Goal: Information Seeking & Learning: Find specific page/section

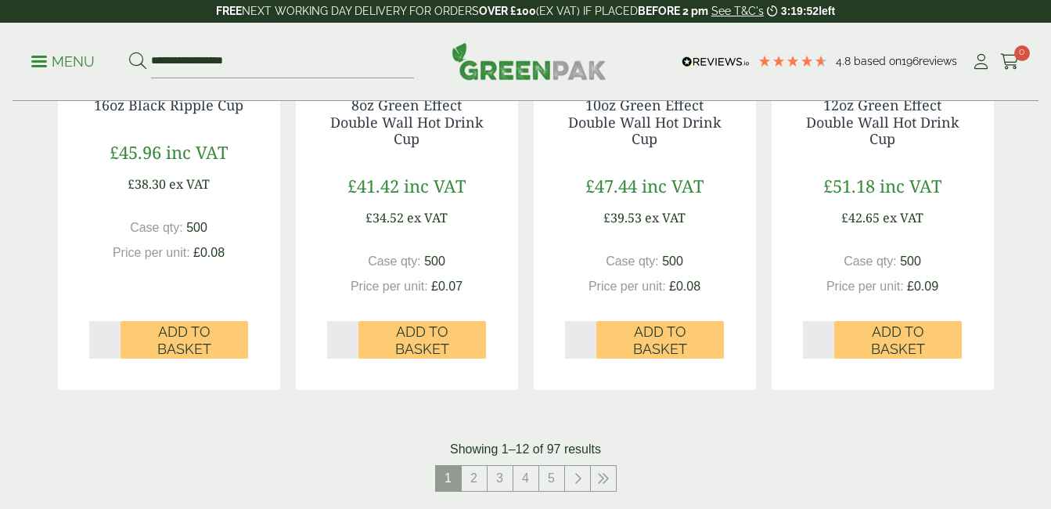
scroll to position [1566, 0]
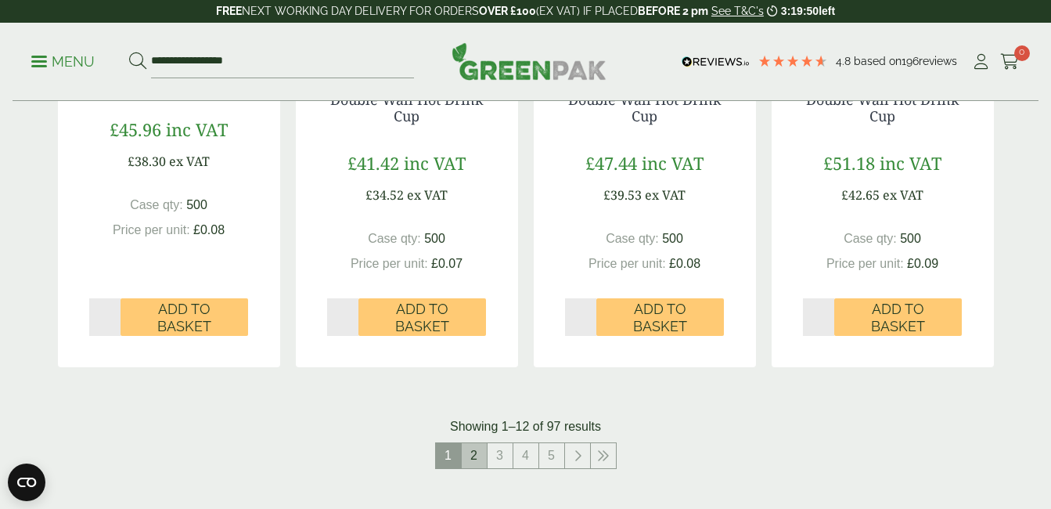
click at [469, 460] on link "2" at bounding box center [474, 455] width 25 height 25
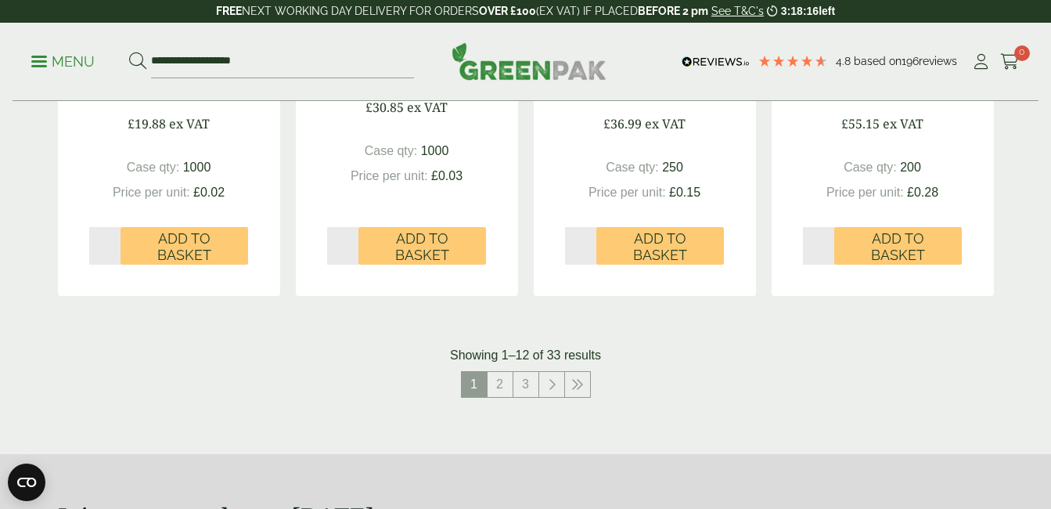
scroll to position [1644, 0]
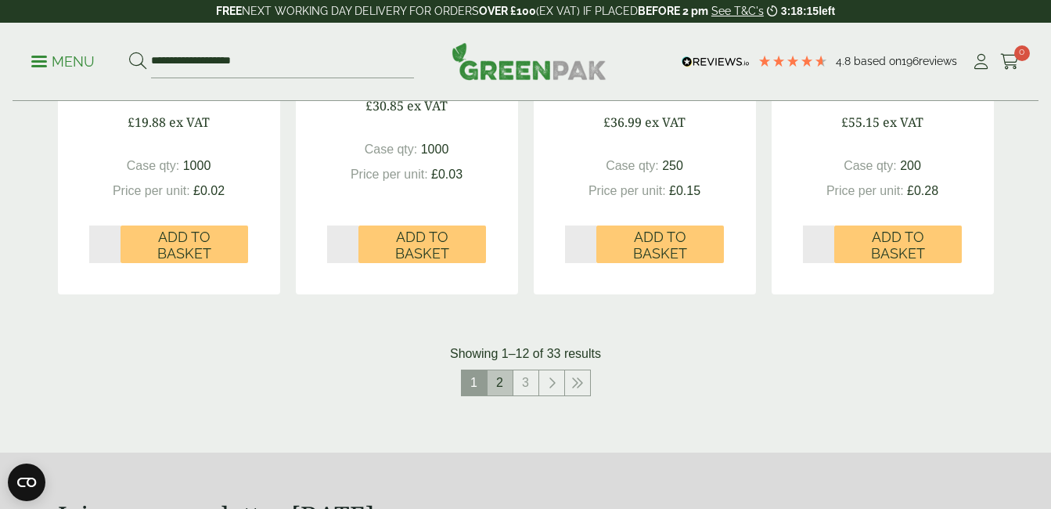
click at [500, 384] on link "2" at bounding box center [500, 382] width 25 height 25
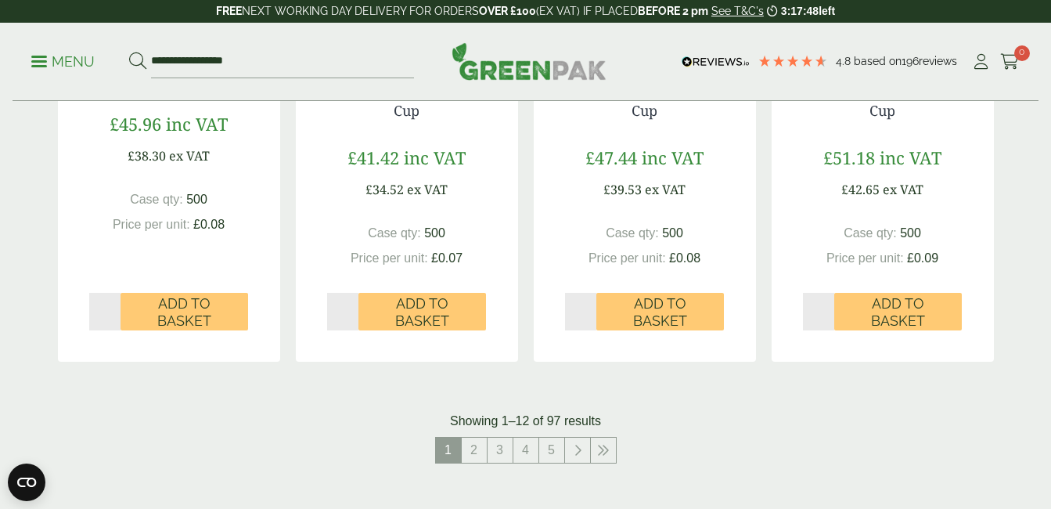
scroll to position [1644, 0]
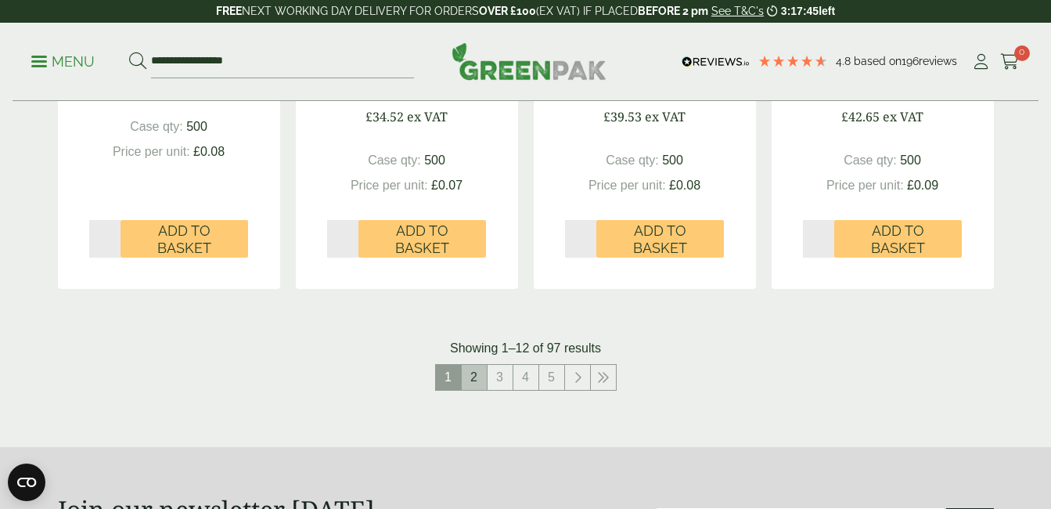
click at [468, 373] on link "2" at bounding box center [474, 377] width 25 height 25
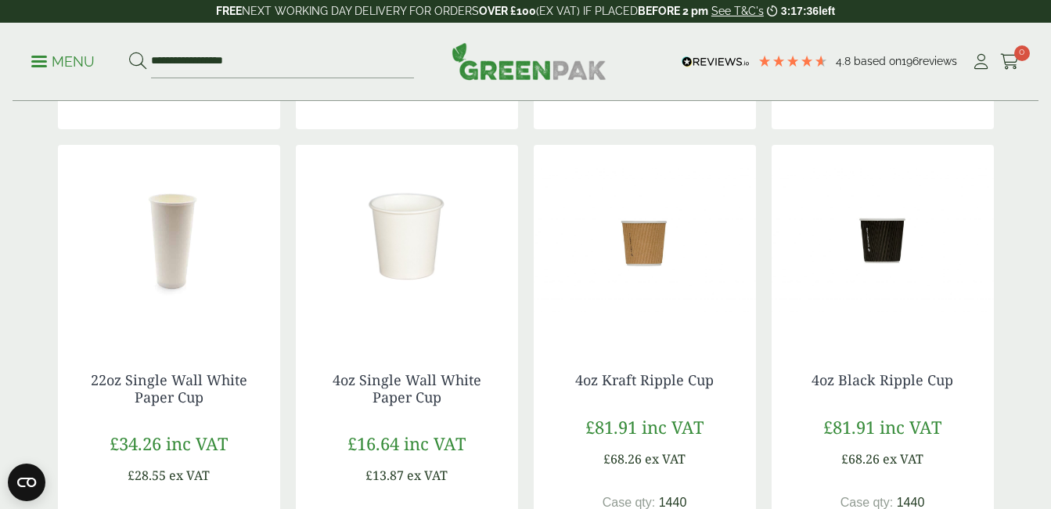
scroll to position [783, 0]
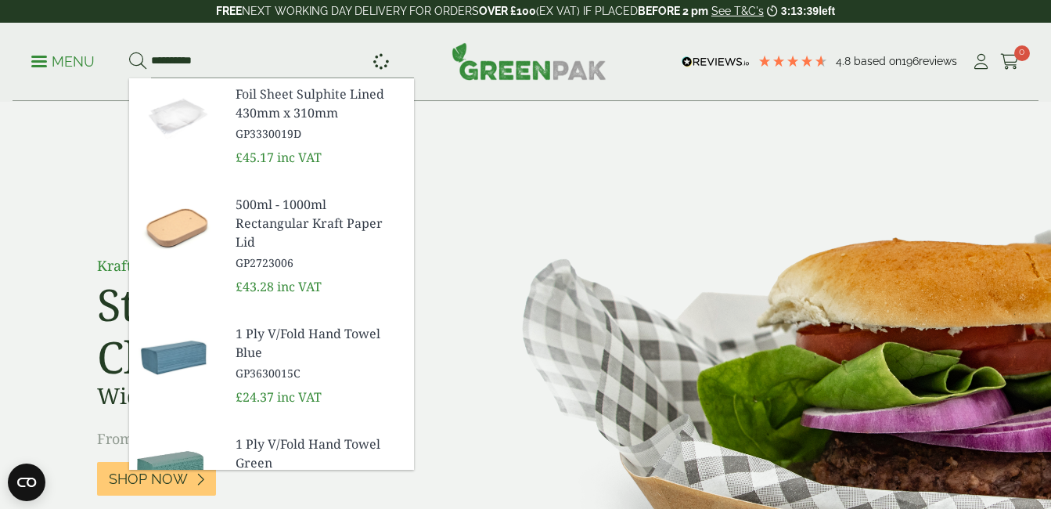
type input "**********"
click at [129, 52] on button at bounding box center [137, 62] width 17 height 20
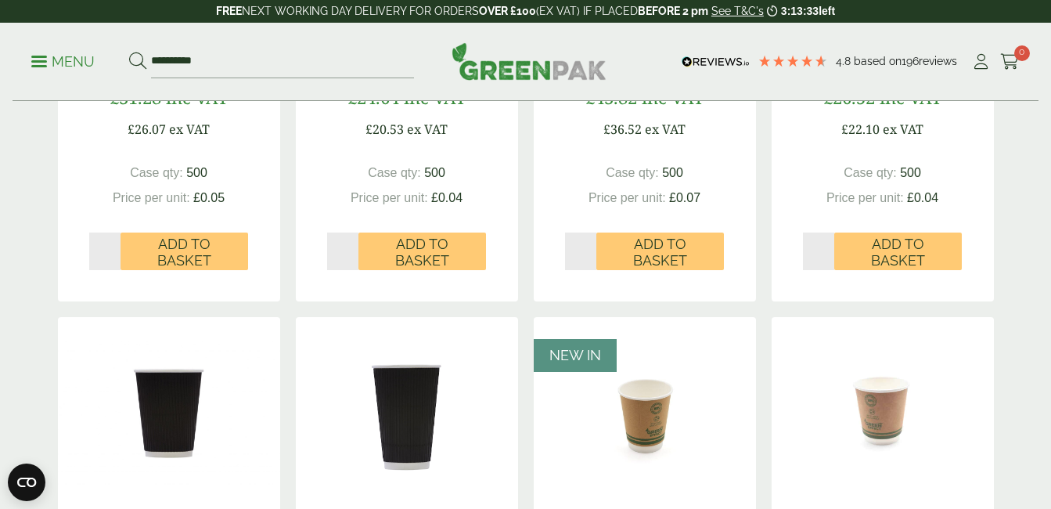
scroll to position [861, 0]
